Goal: Find specific page/section: Find specific page/section

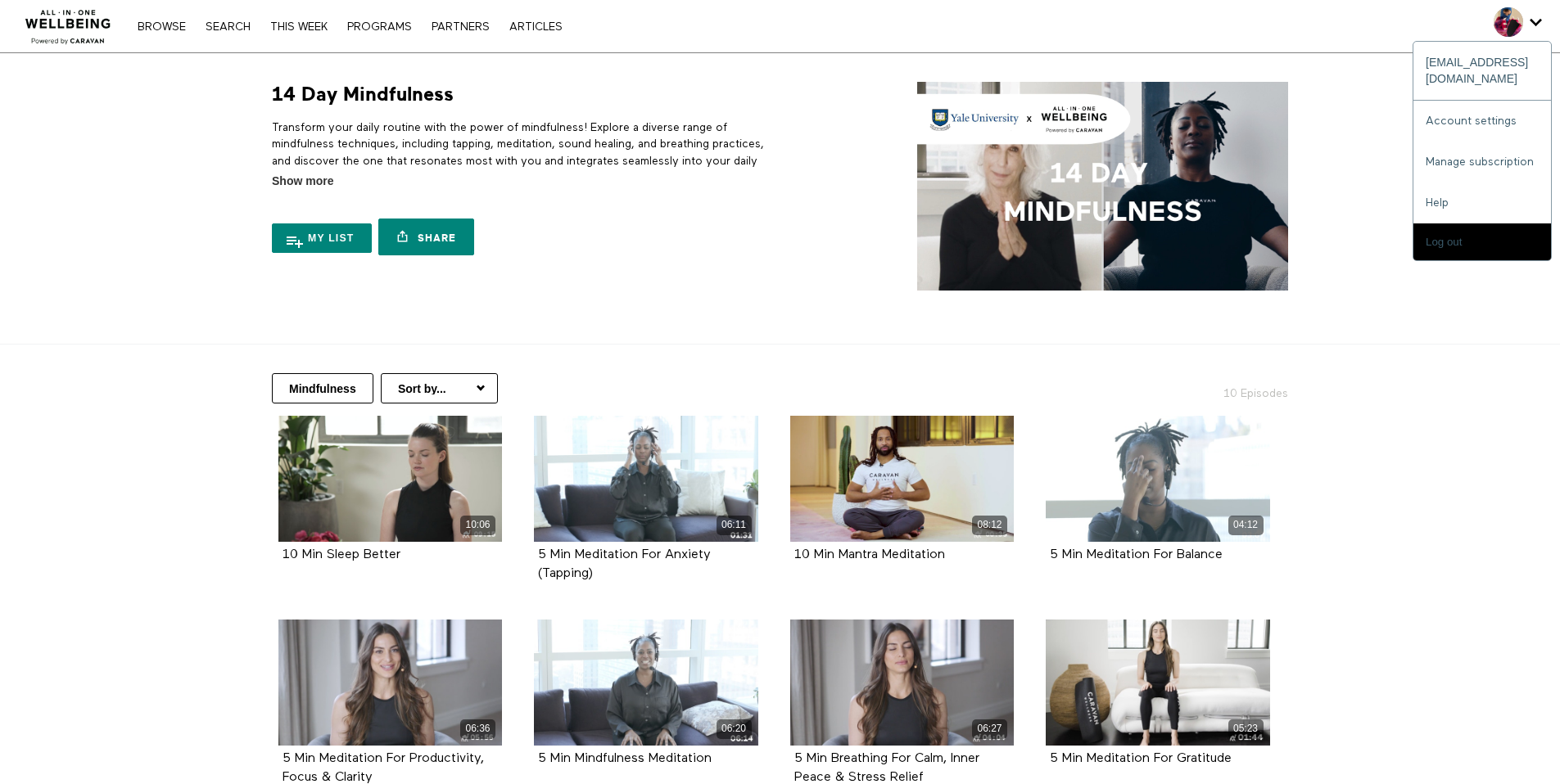
click at [1519, 22] on span "Secondary" at bounding box center [1508, 21] width 29 height 29
click at [1516, 32] on span "Secondary" at bounding box center [1508, 21] width 29 height 29
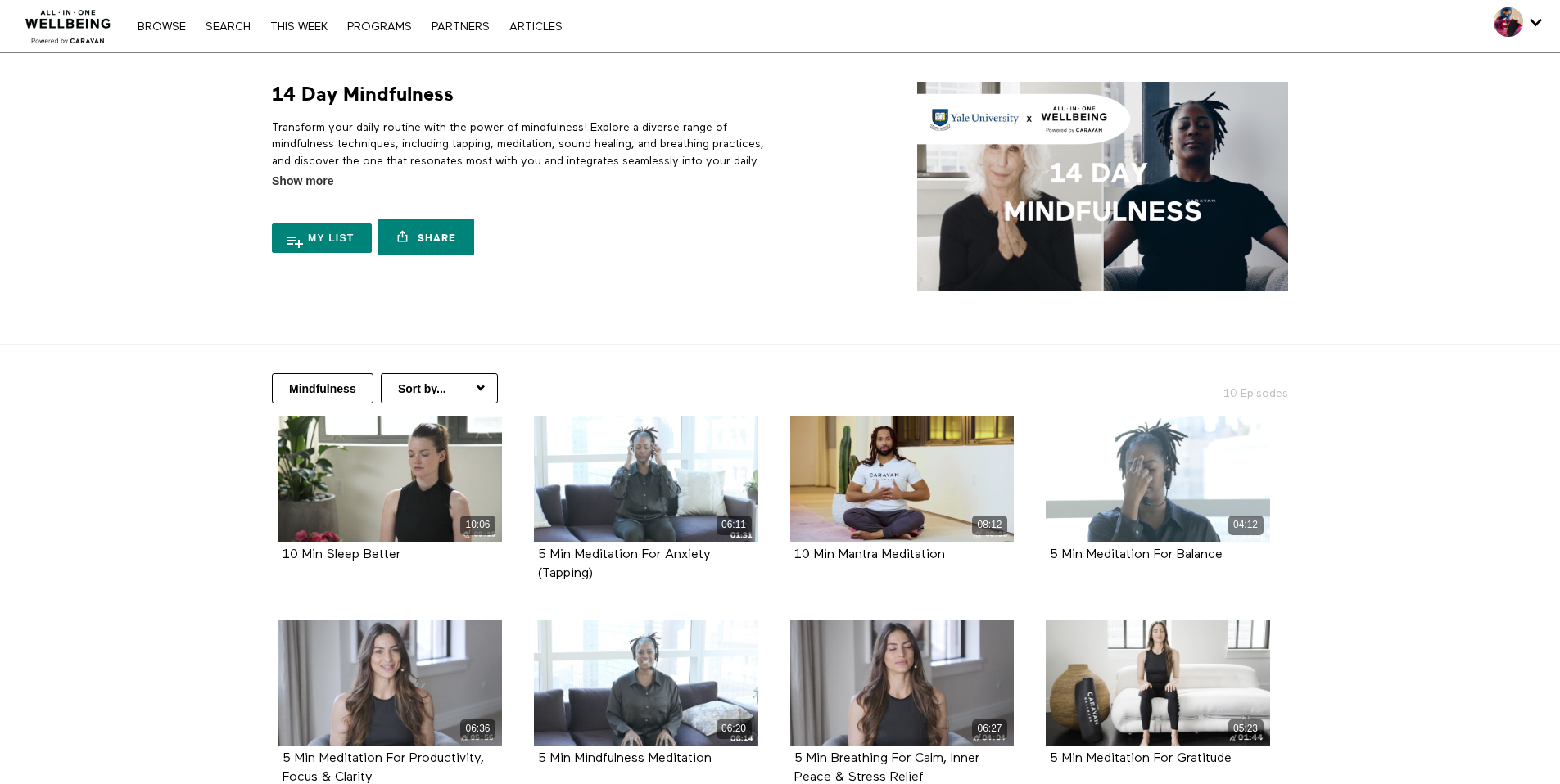
click at [162, 10] on div "Browse Search THIS WEEK PROGRAMS PARTNERS ARTICLES Account settings Manage Subs…" at bounding box center [536, 26] width 1073 height 52
click at [157, 27] on link "Browse" at bounding box center [161, 27] width 65 height 11
click at [577, 19] on div "Browse Search THIS WEEK PROGRAMS PARTNERS ARTICLES Account settings Manage Subs…" at bounding box center [536, 26] width 1073 height 52
click at [511, 28] on link "ARTICLES" at bounding box center [536, 27] width 70 height 11
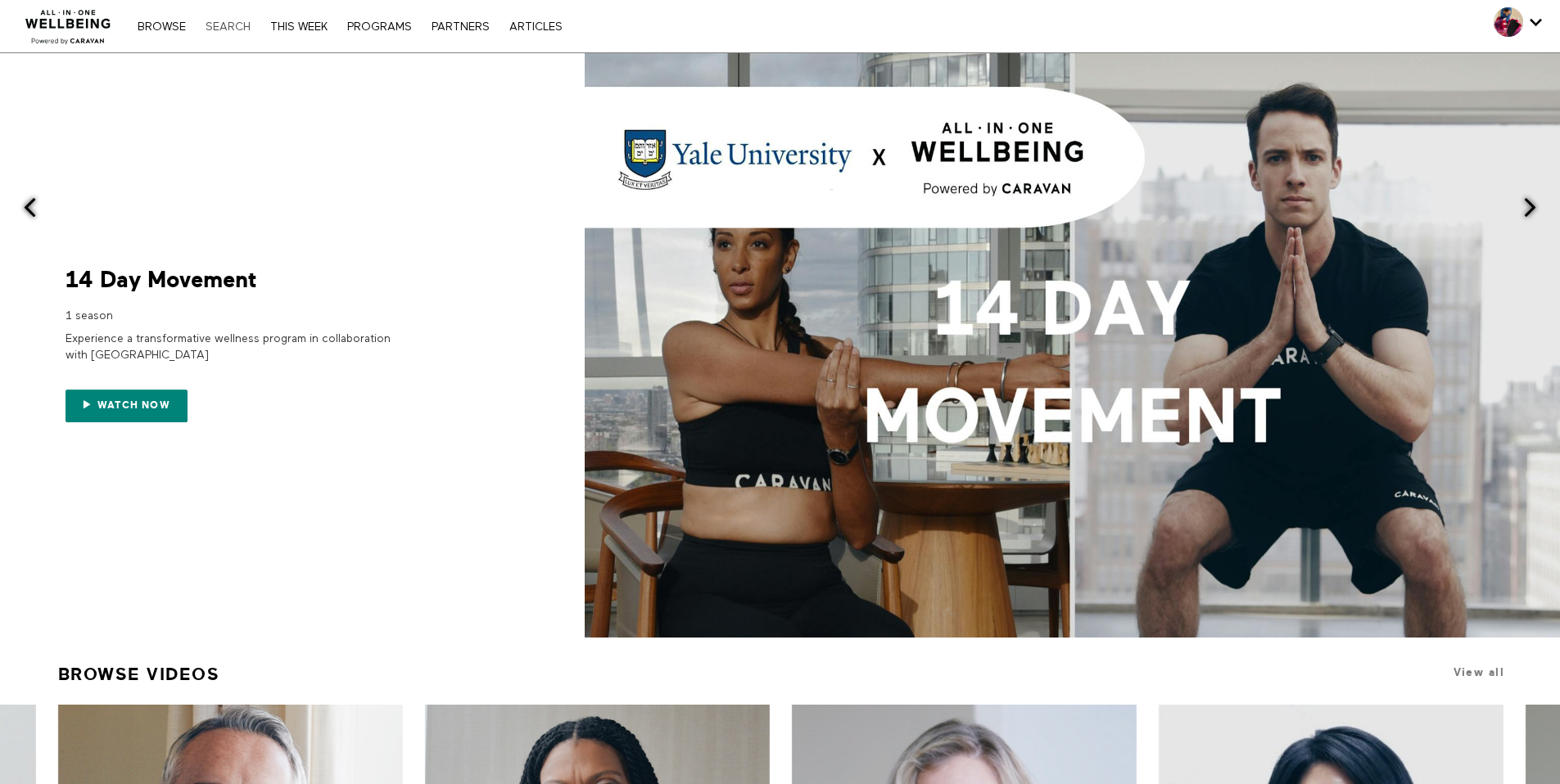
click at [252, 27] on link "Search" at bounding box center [227, 27] width 61 height 11
